Goal: Use online tool/utility: Utilize a website feature to perform a specific function

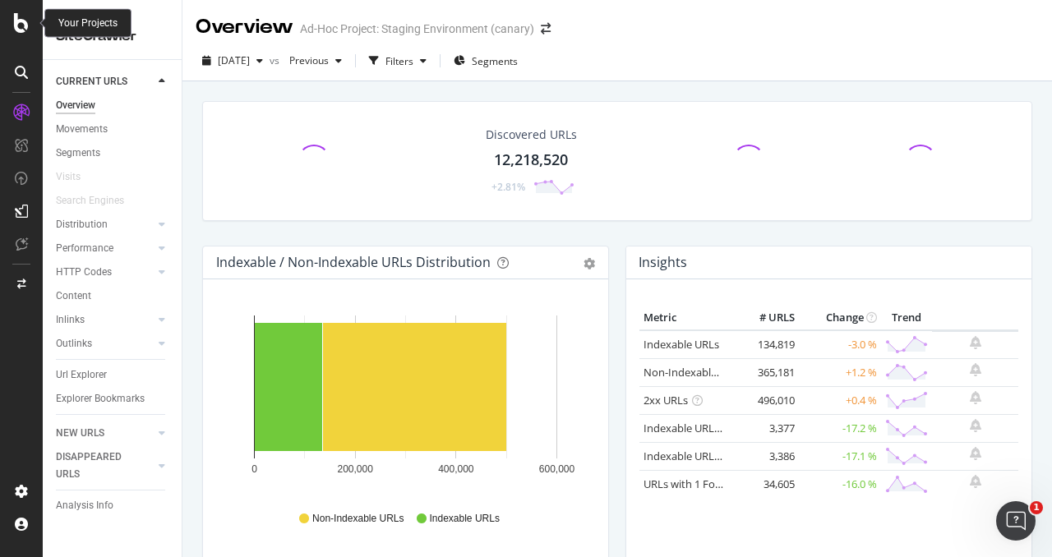
click at [18, 21] on icon at bounding box center [21, 23] width 15 height 20
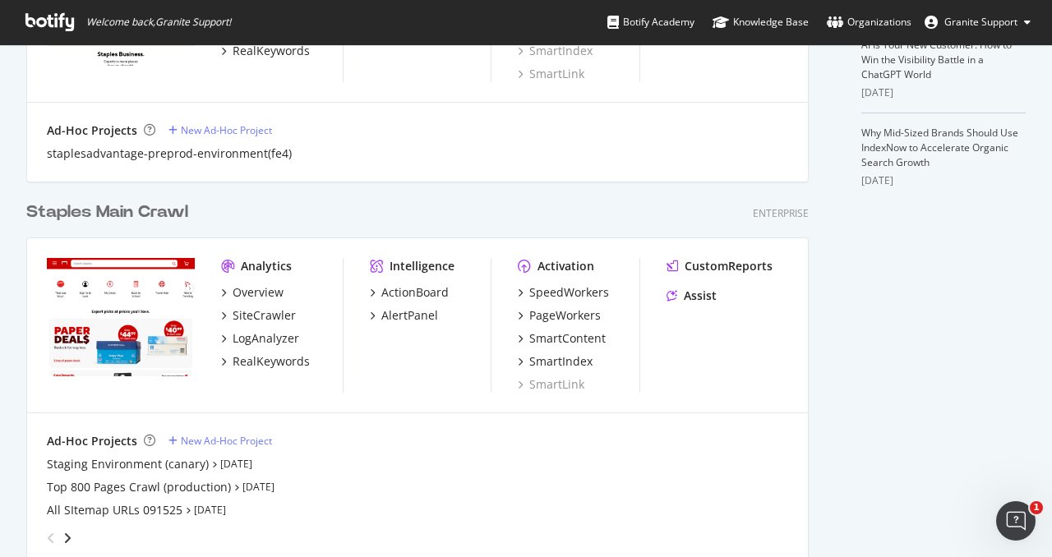
scroll to position [627, 0]
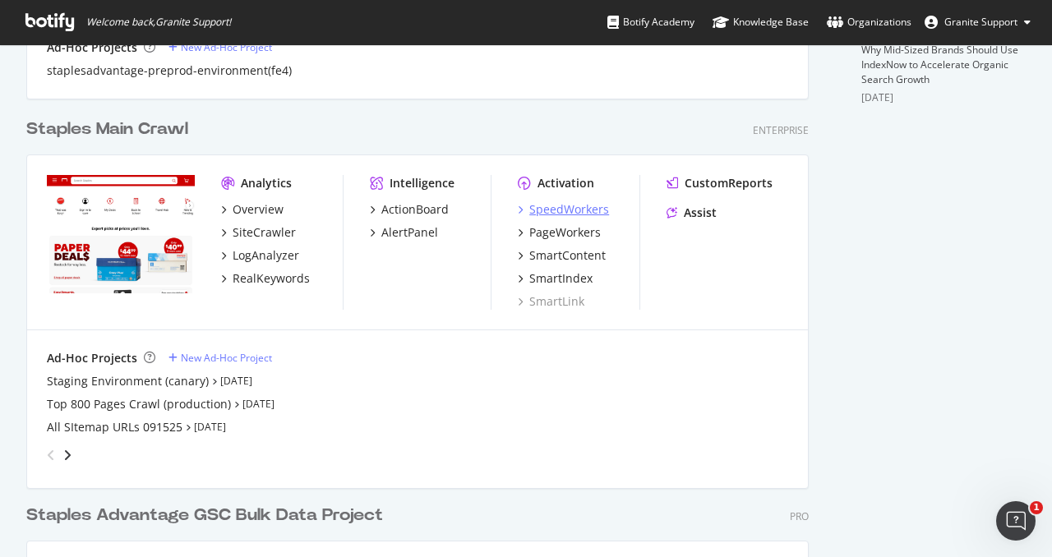
click at [573, 208] on div "SpeedWorkers" at bounding box center [569, 209] width 80 height 16
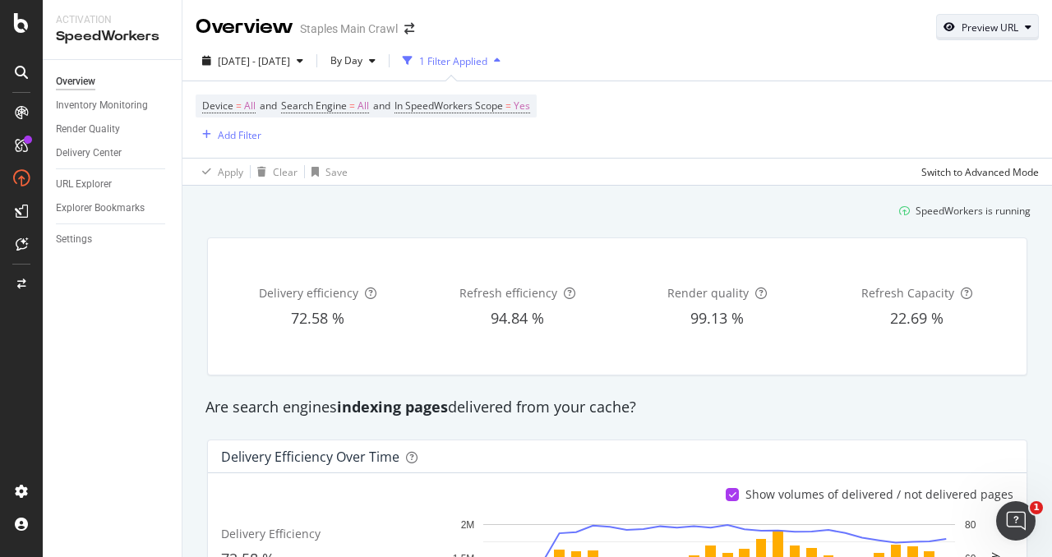
click at [1017, 26] on div "Preview URL" at bounding box center [990, 28] width 57 height 14
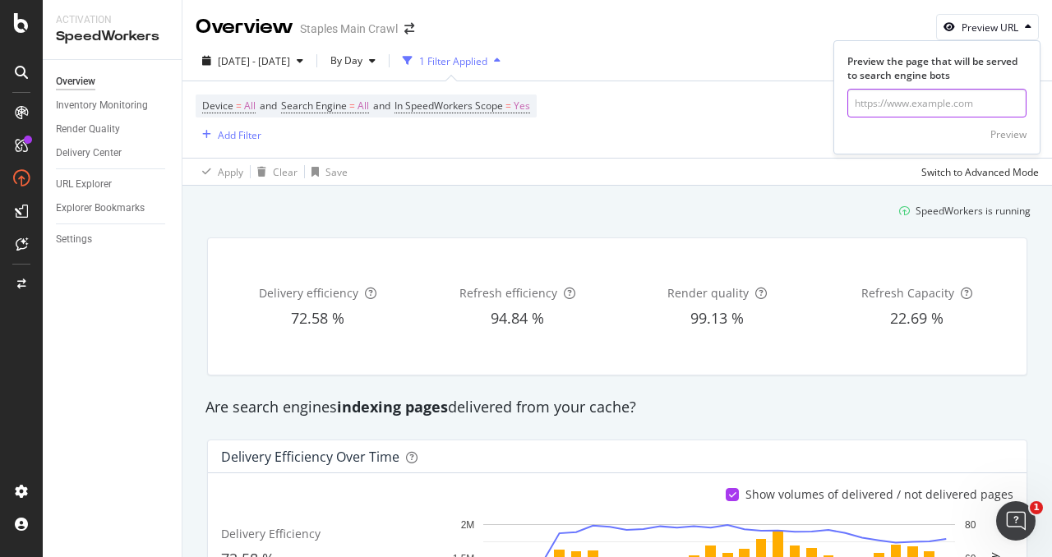
click at [927, 107] on input "url" at bounding box center [937, 103] width 179 height 29
paste input "[URL][DOMAIN_NAME]"
type input "[URL][DOMAIN_NAME]"
click button "Preview" at bounding box center [1009, 134] width 36 height 26
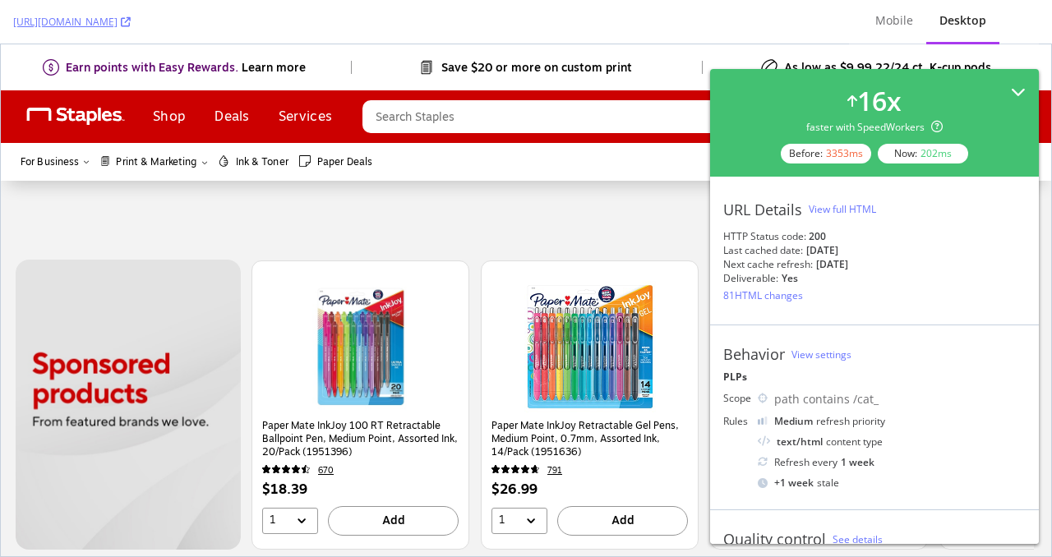
click at [1024, 94] on icon at bounding box center [1018, 92] width 15 height 15
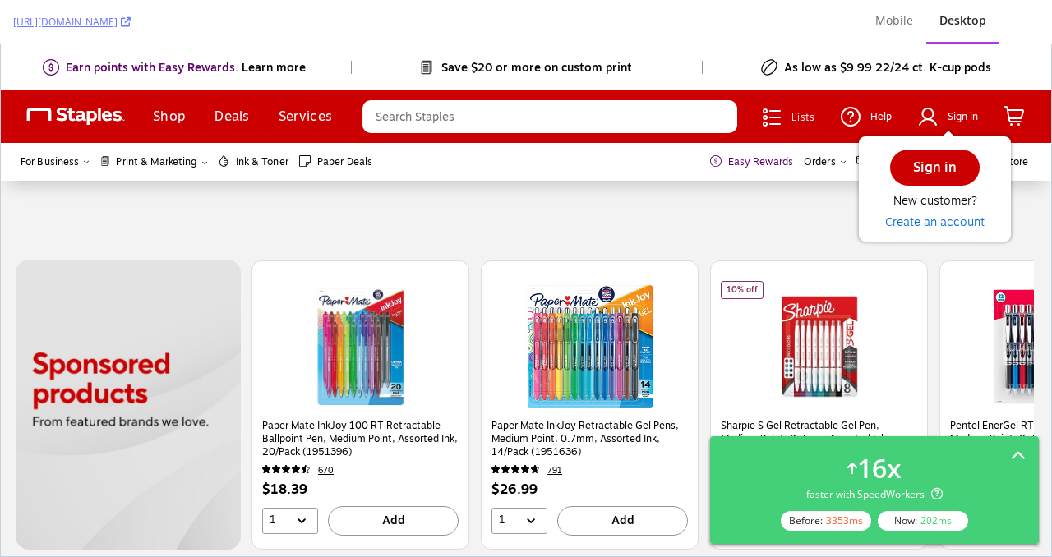
click at [597, 240] on div at bounding box center [526, 220] width 1051 height 79
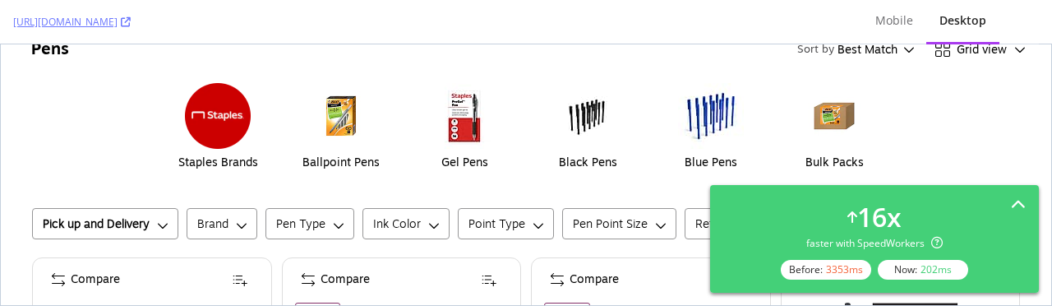
scroll to position [540, 0]
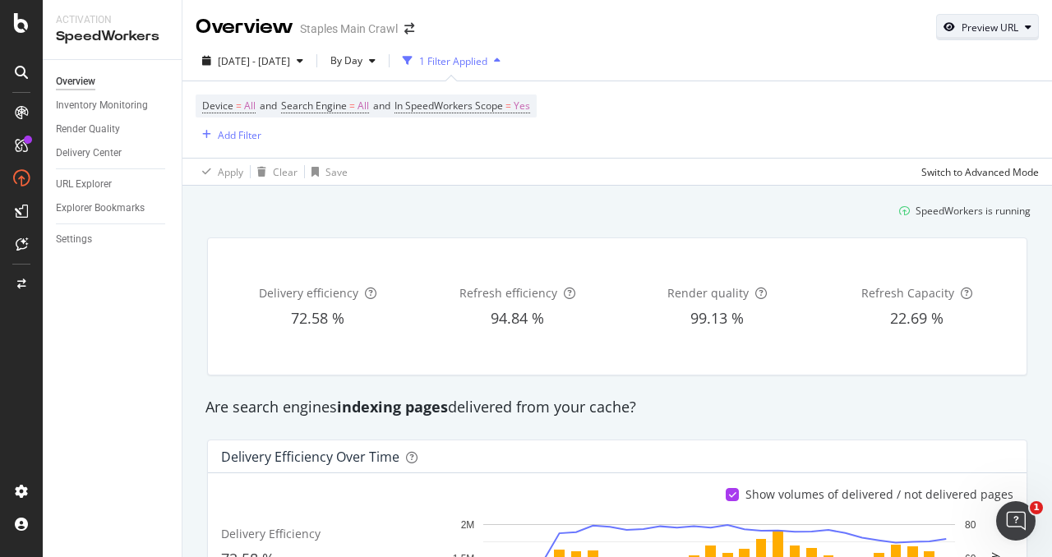
click at [982, 28] on div "Preview URL" at bounding box center [990, 28] width 57 height 14
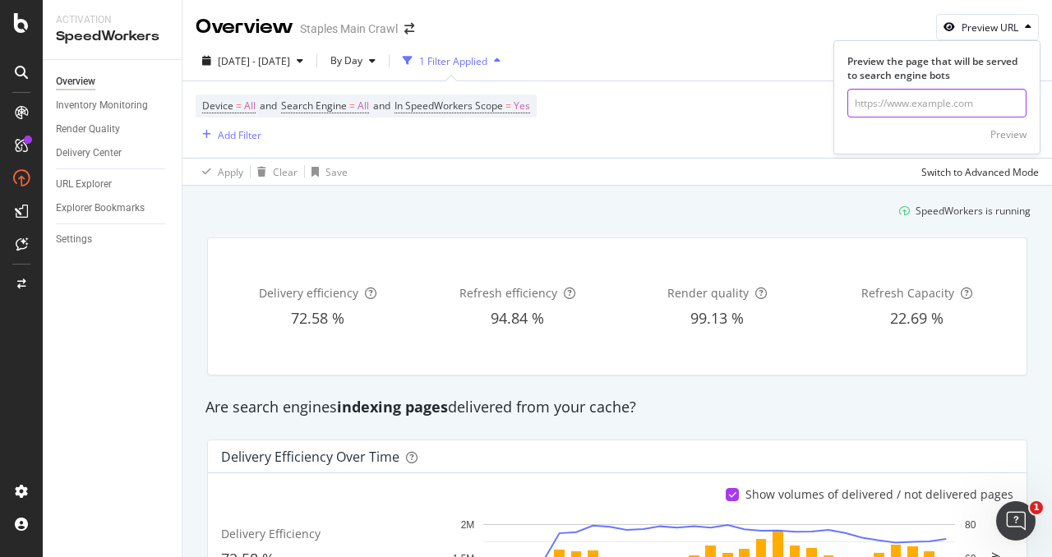
click at [970, 90] on input "url" at bounding box center [937, 103] width 179 height 29
paste input "[URL][DOMAIN_NAME]"
type input "[URL][DOMAIN_NAME]"
click button "Preview" at bounding box center [1009, 134] width 36 height 26
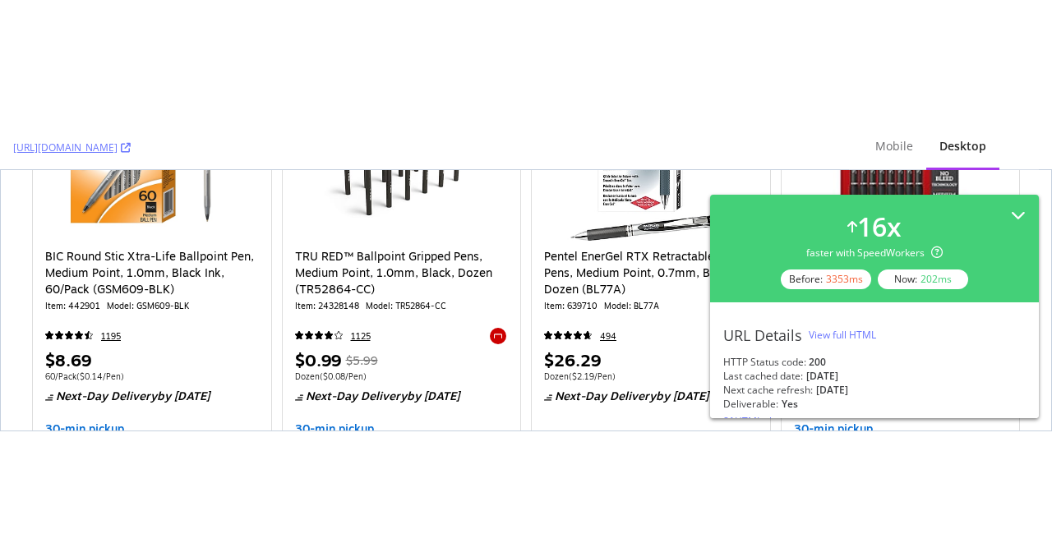
scroll to position [2005, 0]
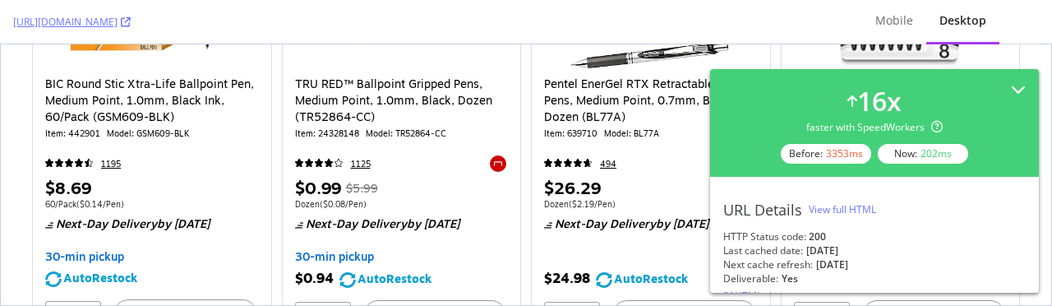
click at [820, 210] on div "View full HTML" at bounding box center [842, 209] width 67 height 14
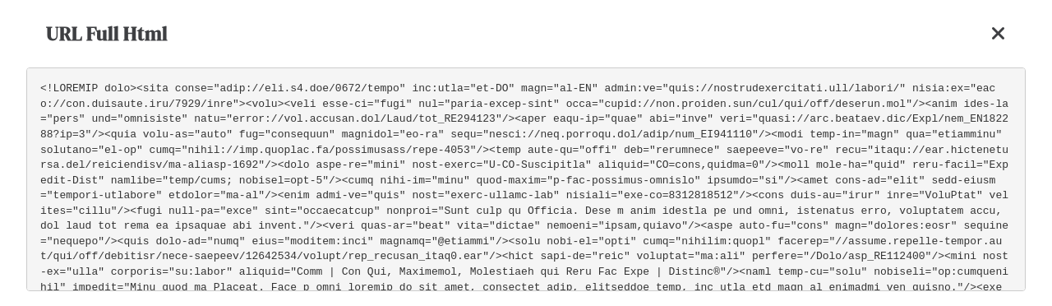
click at [626, 39] on div "URL Full Html" at bounding box center [526, 33] width 1000 height 67
click at [998, 38] on icon at bounding box center [999, 34] width 15 height 20
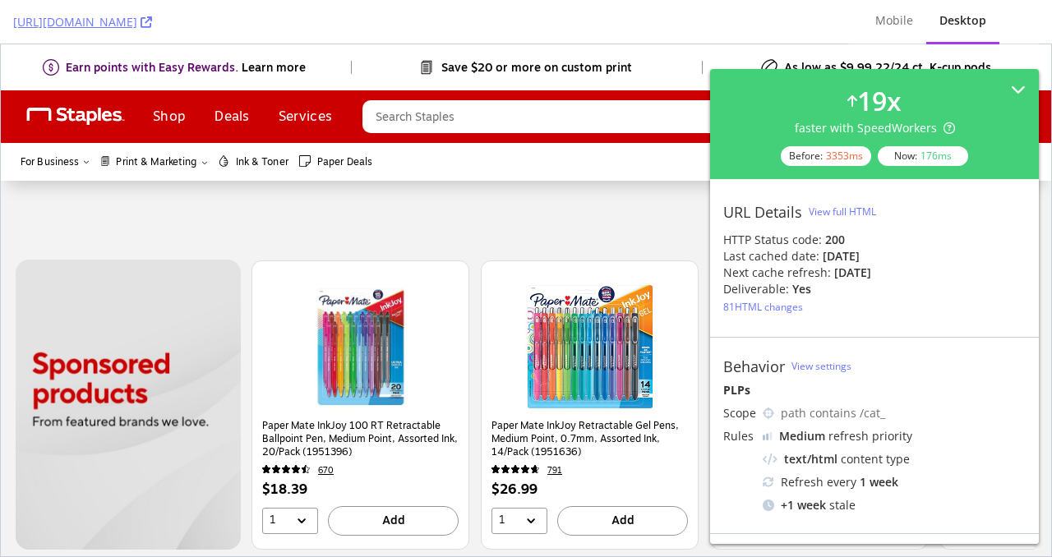
click at [786, 309] on div "81 HTML changes" at bounding box center [764, 307] width 80 height 14
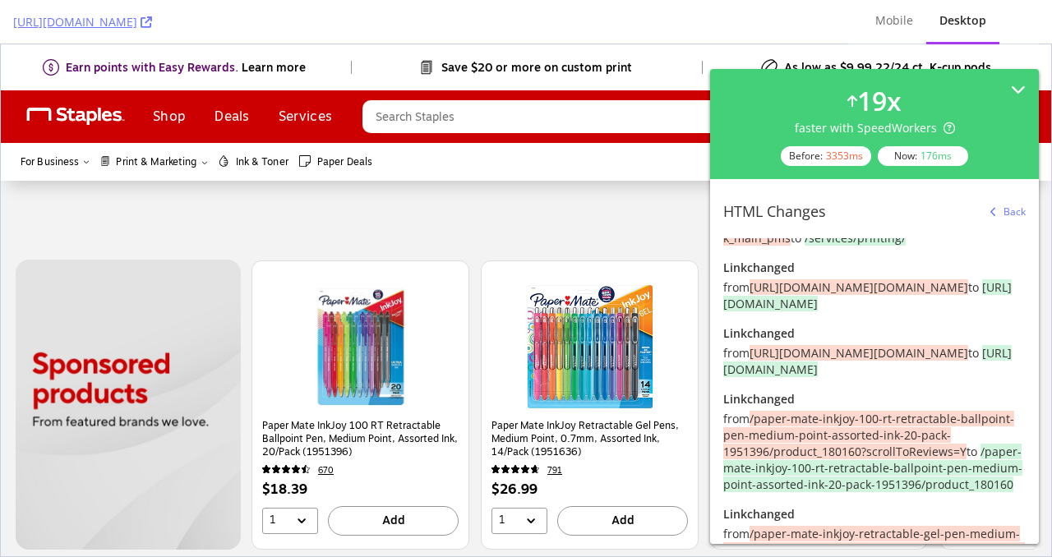
scroll to position [760, 0]
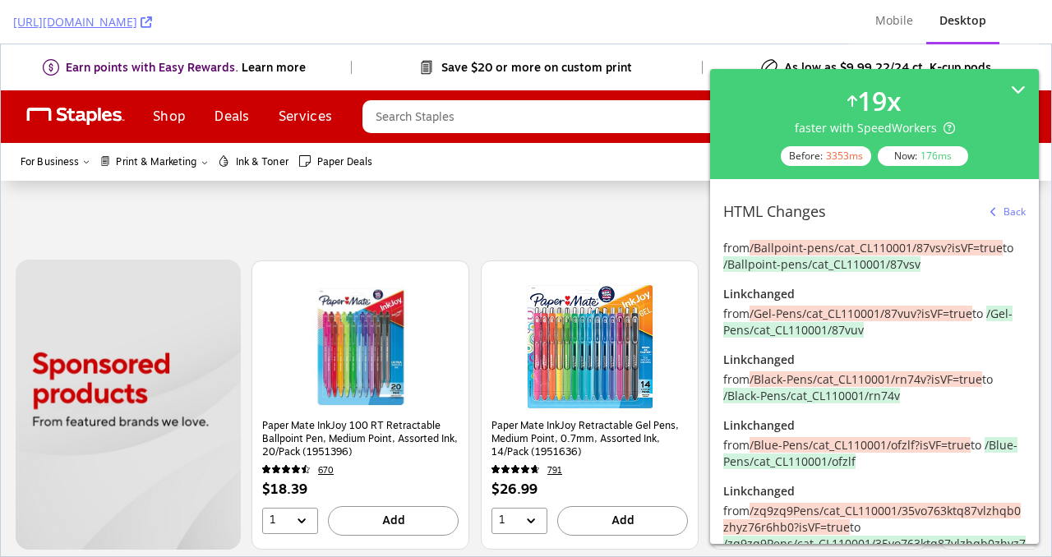
click at [999, 224] on div "Back" at bounding box center [1005, 212] width 42 height 25
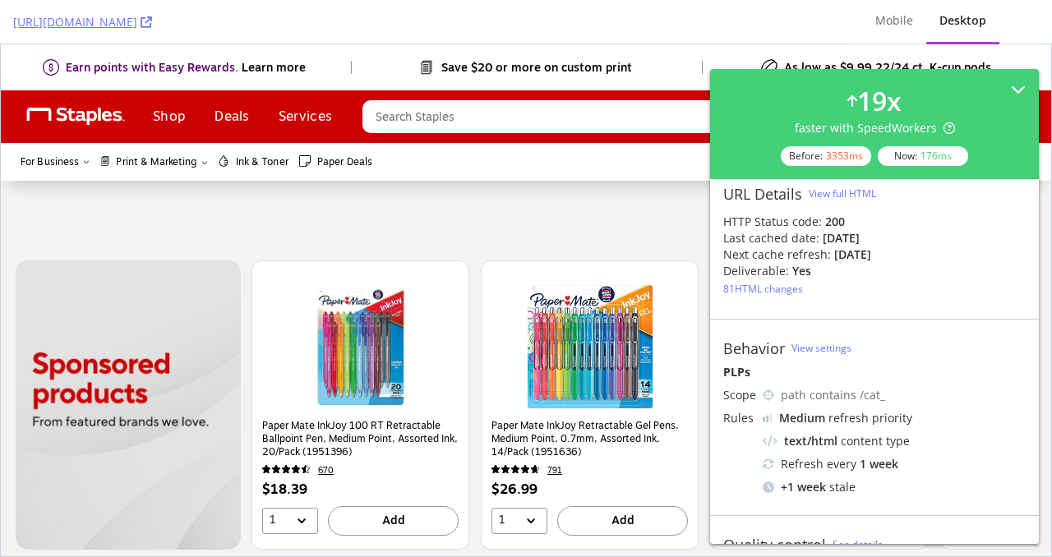
scroll to position [0, 0]
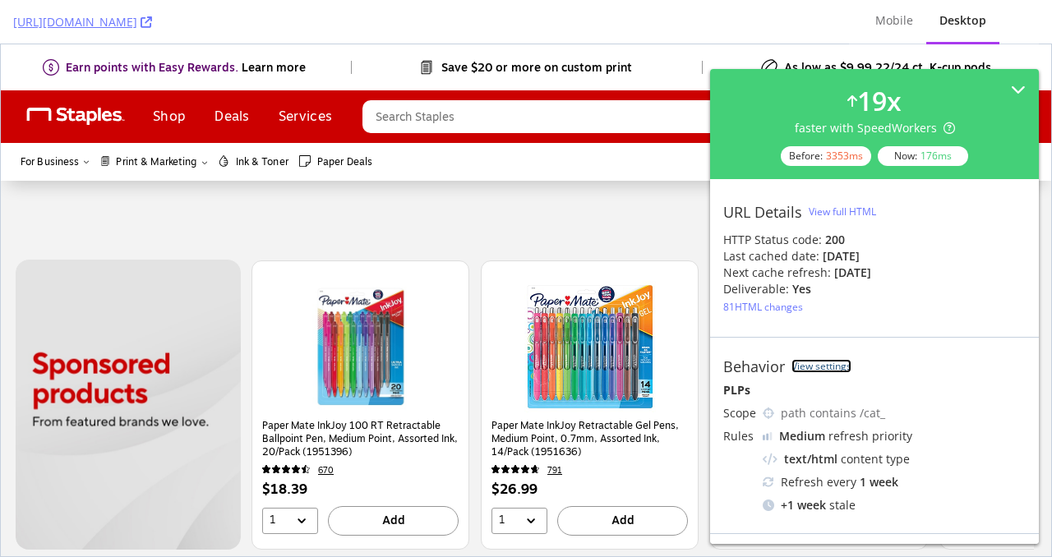
click at [811, 365] on link "View settings" at bounding box center [822, 366] width 60 height 14
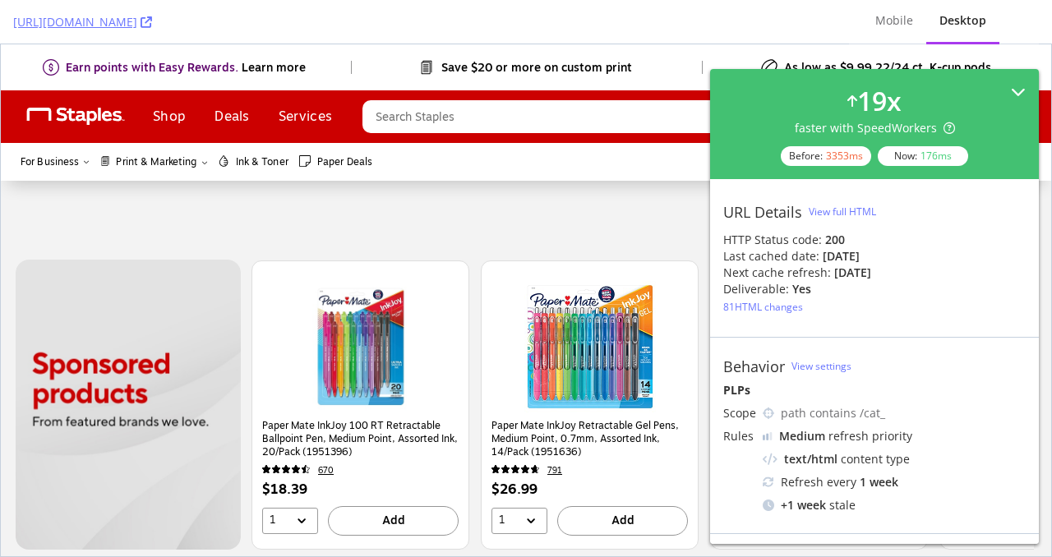
click at [1018, 83] on div "19 x faster with SpeedWorkers Before: 3353 ms Now: 176 ms" at bounding box center [875, 124] width 303 height 84
